Goal: Navigation & Orientation: Go to known website

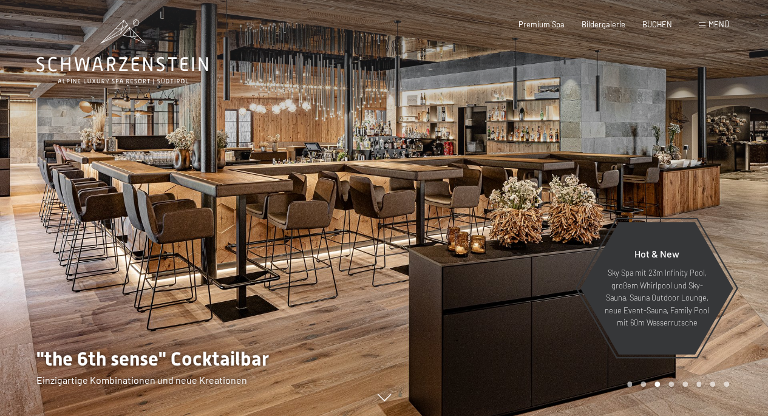
click at [636, 198] on div at bounding box center [576, 208] width 384 height 416
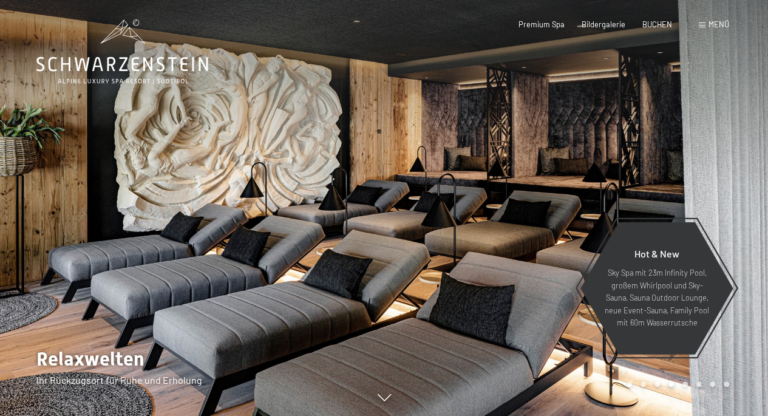
click at [561, 183] on div at bounding box center [576, 208] width 384 height 416
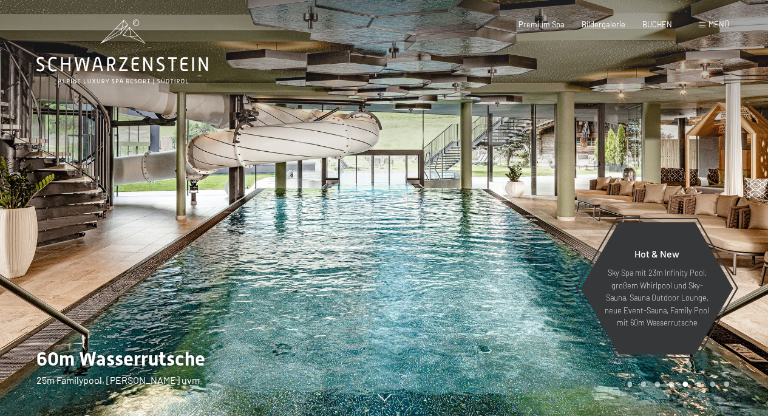
click at [561, 183] on div at bounding box center [576, 208] width 384 height 416
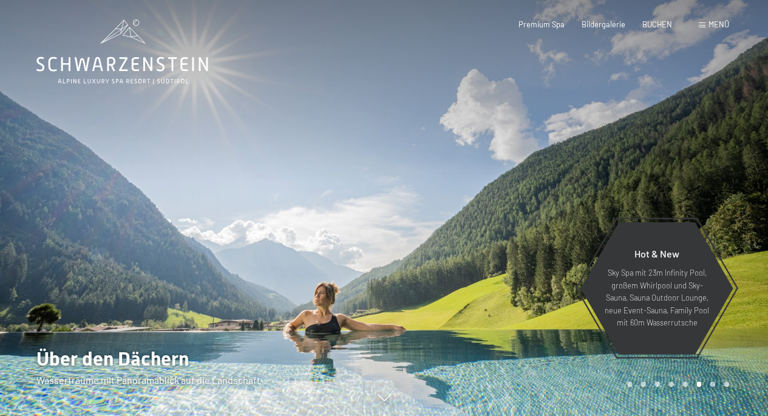
click at [561, 183] on div at bounding box center [576, 208] width 384 height 416
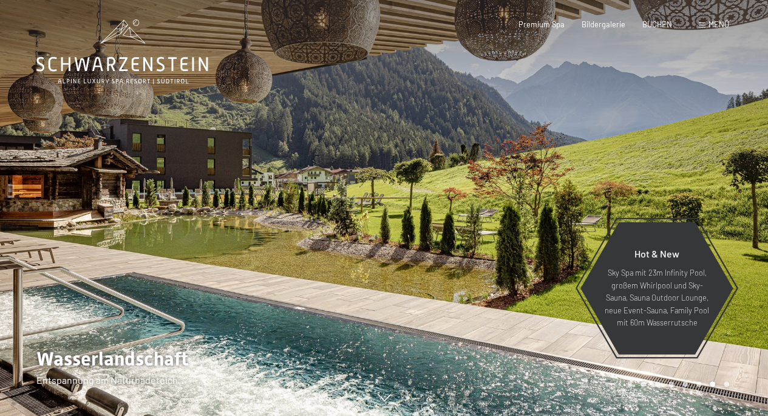
click at [561, 183] on div at bounding box center [576, 208] width 384 height 416
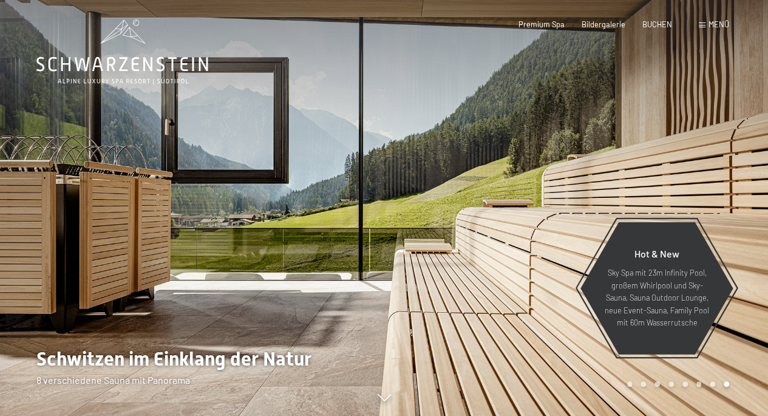
click at [561, 183] on div at bounding box center [576, 208] width 384 height 416
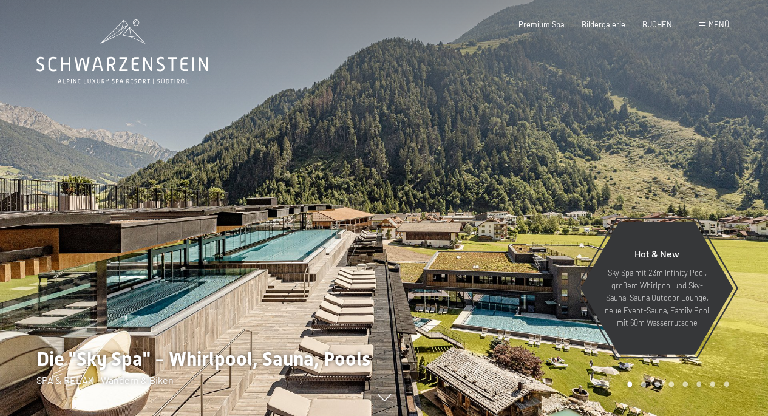
click at [561, 183] on div at bounding box center [576, 208] width 384 height 416
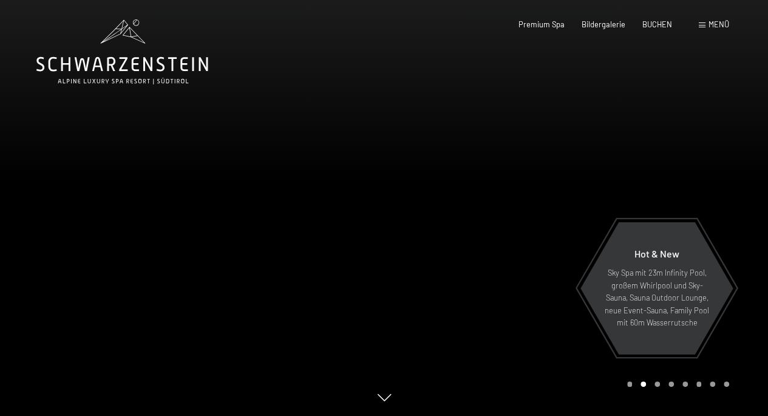
click at [561, 183] on div at bounding box center [576, 208] width 384 height 416
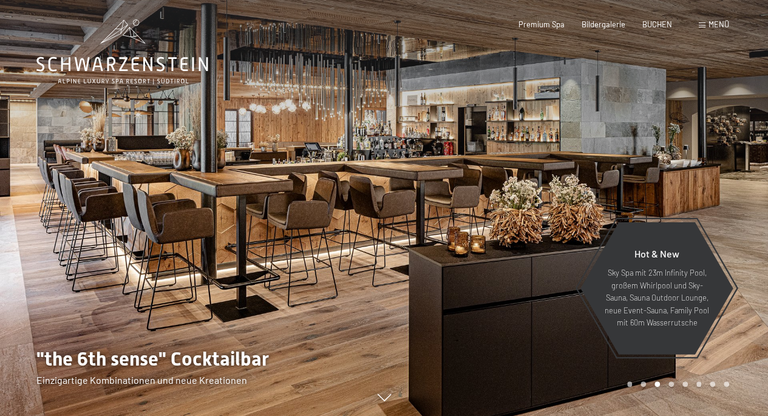
click at [561, 183] on div at bounding box center [576, 208] width 384 height 416
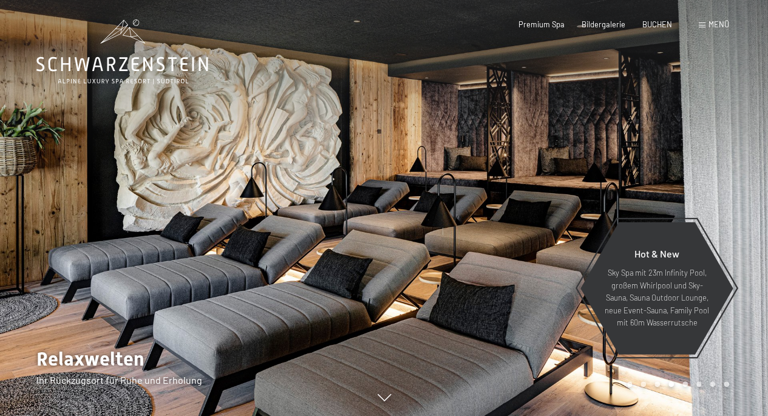
click at [701, 25] on span at bounding box center [701, 24] width 7 height 5
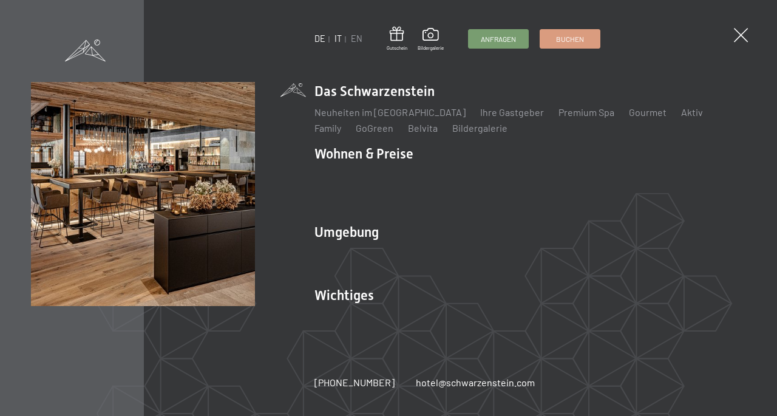
click at [336, 41] on link "IT" at bounding box center [337, 38] width 7 height 10
